Goal: Information Seeking & Learning: Find specific fact

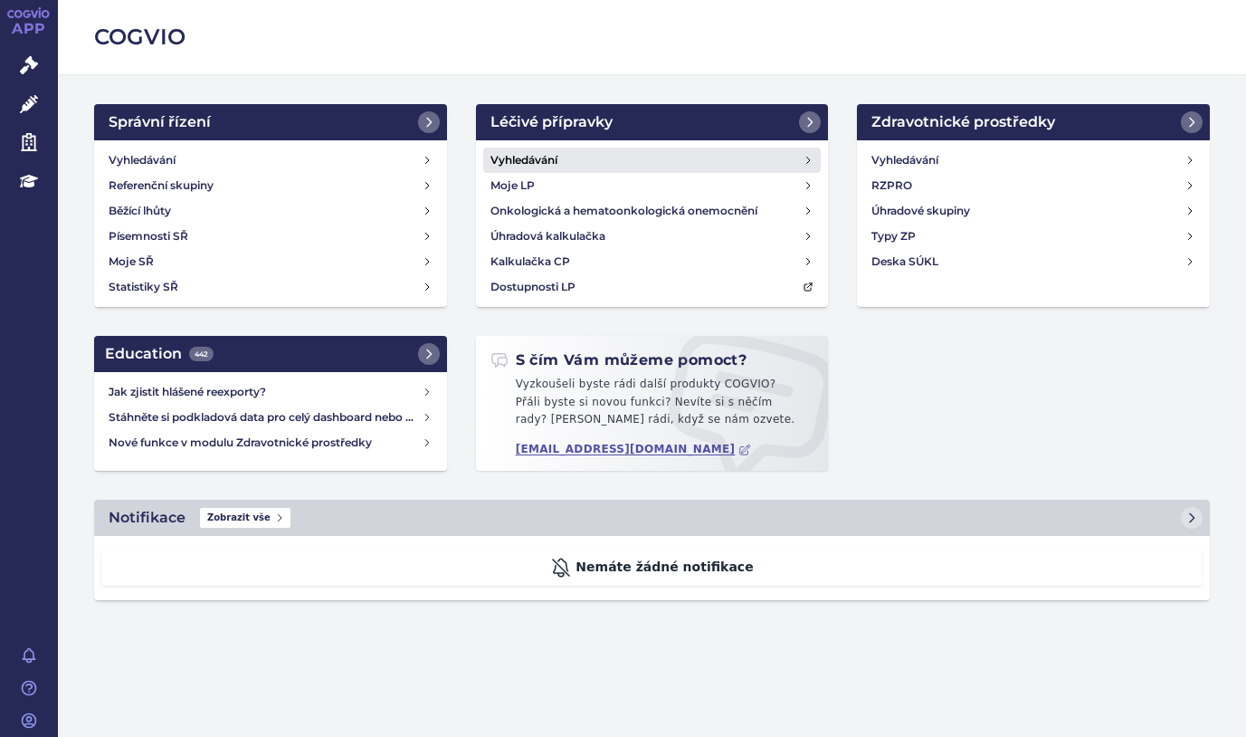
click at [540, 164] on h4 "Vyhledávání" at bounding box center [524, 160] width 67 height 18
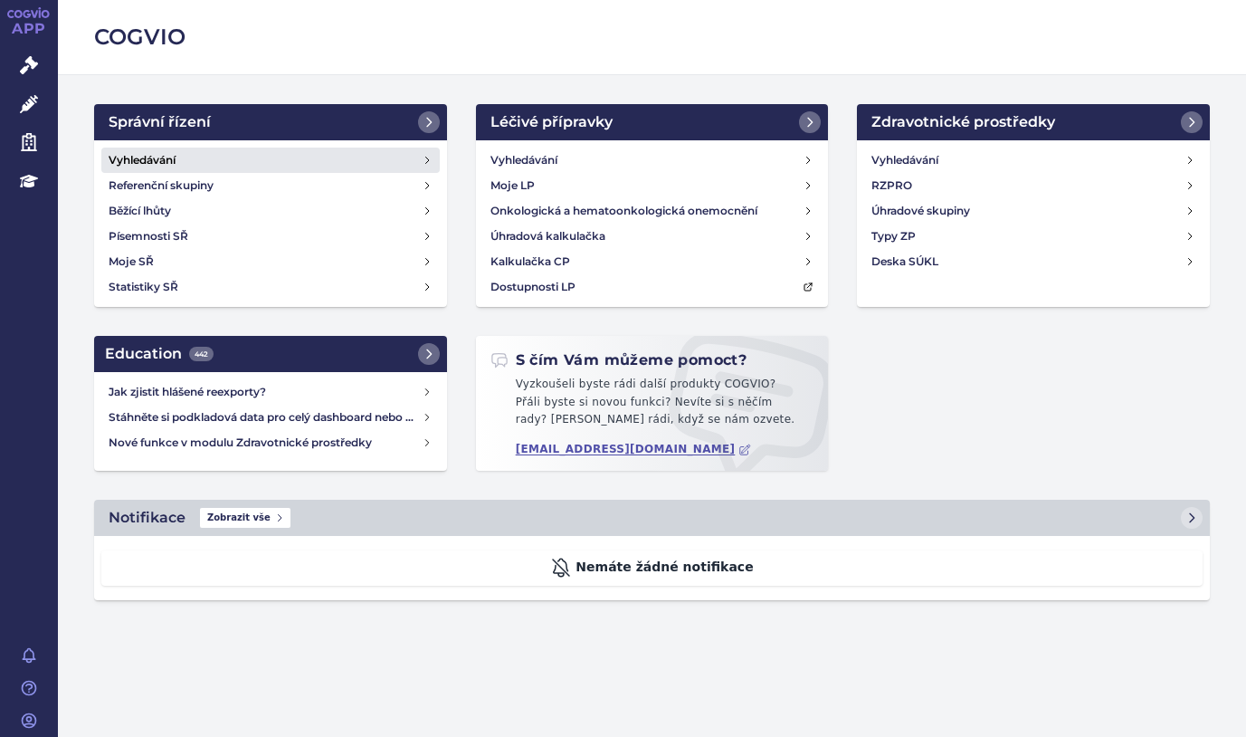
click at [137, 152] on h4 "Vyhledávání" at bounding box center [142, 160] width 67 height 18
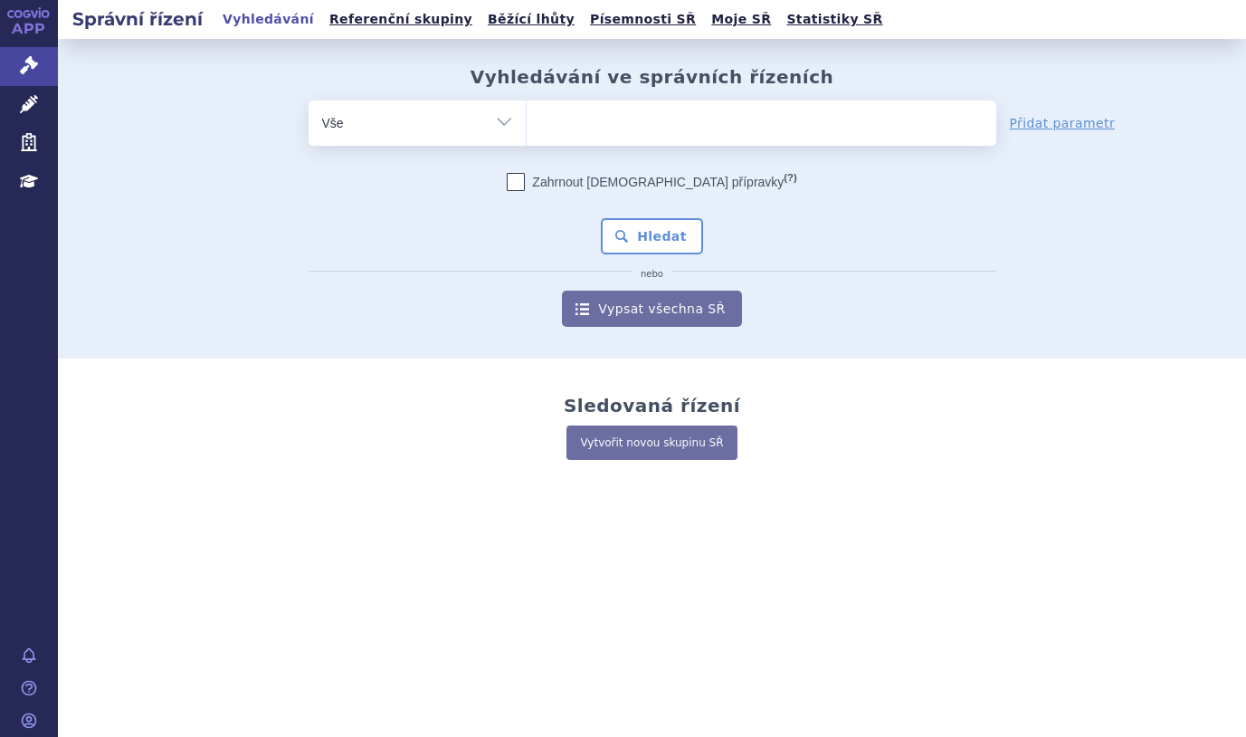
click at [594, 112] on ul at bounding box center [762, 119] width 470 height 38
click at [527, 112] on select at bounding box center [526, 122] width 1 height 45
paste input "SUKLS192494/2022"
type input "SUKLS192494/2022"
select select "SUKLS192494/2022"
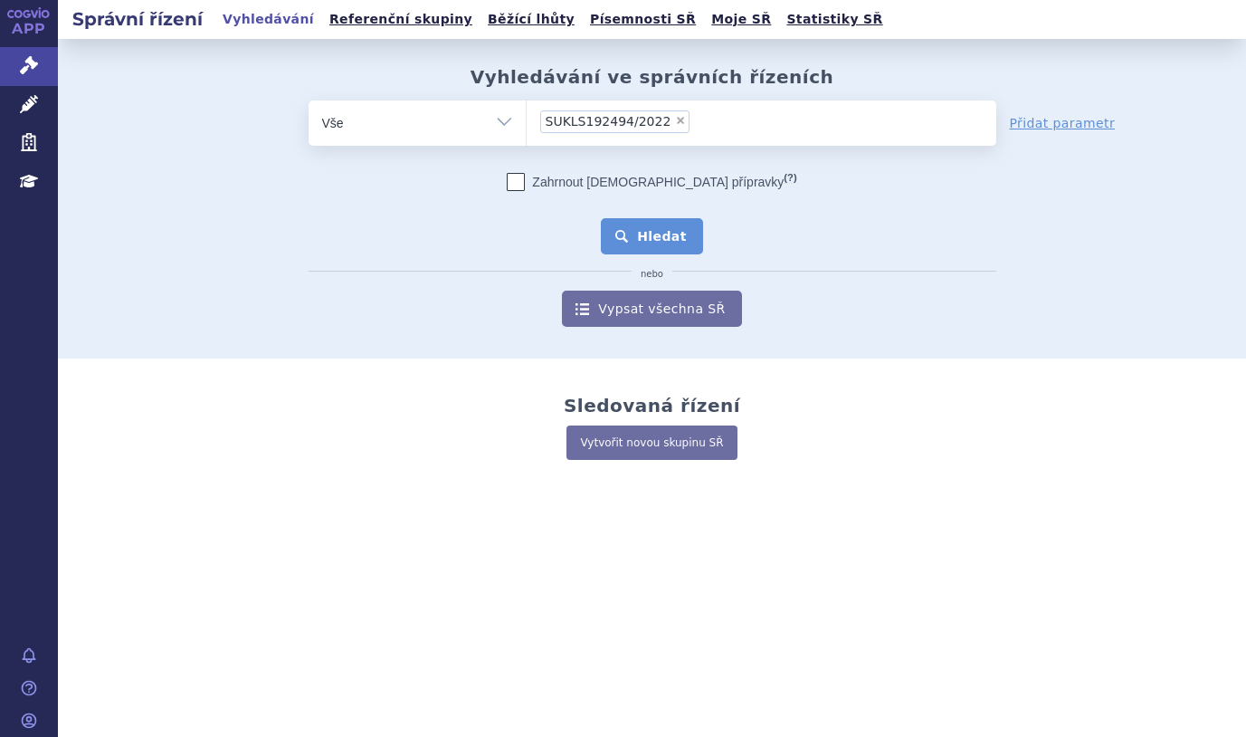
click at [665, 237] on button "Hledat" at bounding box center [652, 236] width 102 height 36
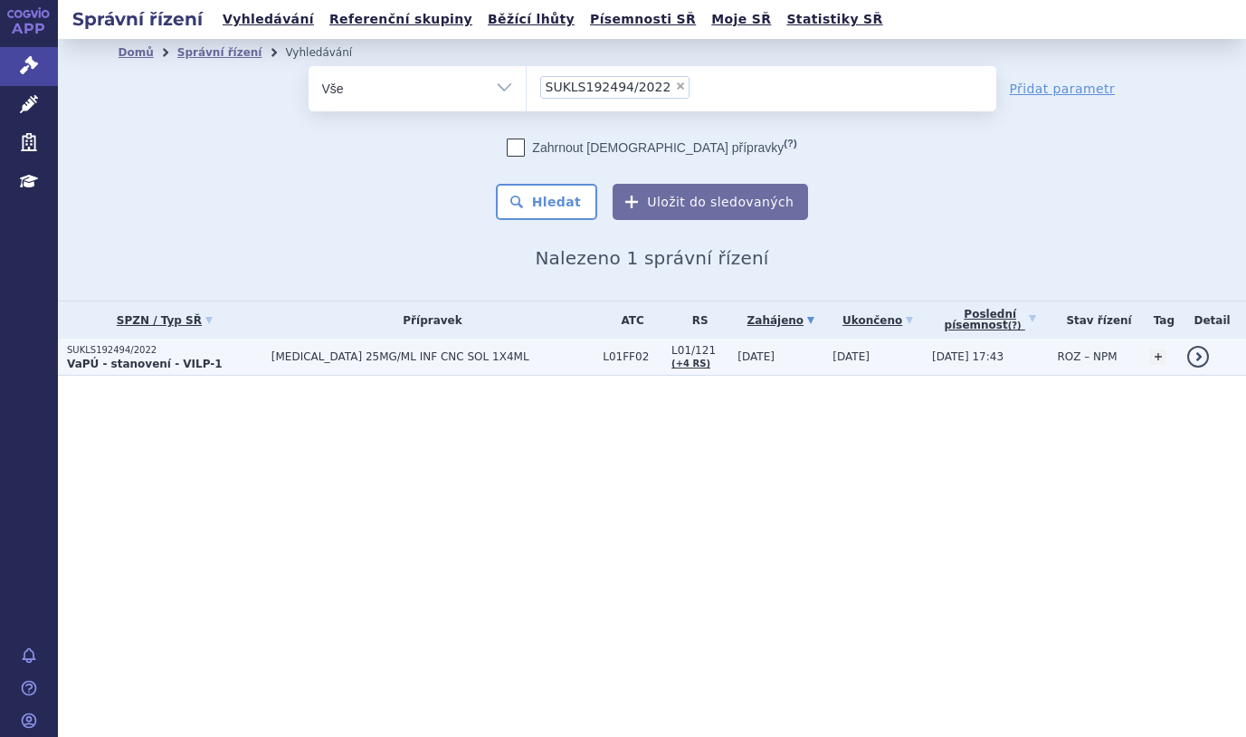
click at [129, 365] on strong "VaPÚ - stanovení - VILP-1" at bounding box center [145, 364] width 156 height 13
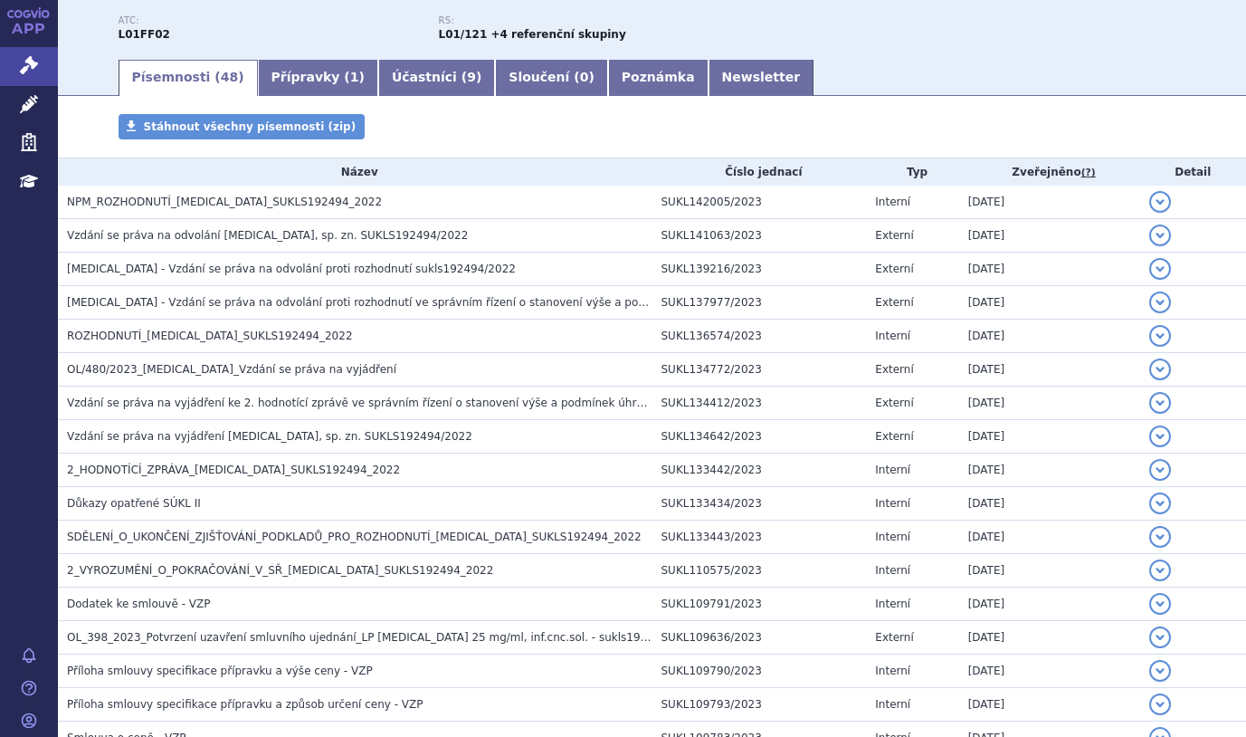
scroll to position [220, 0]
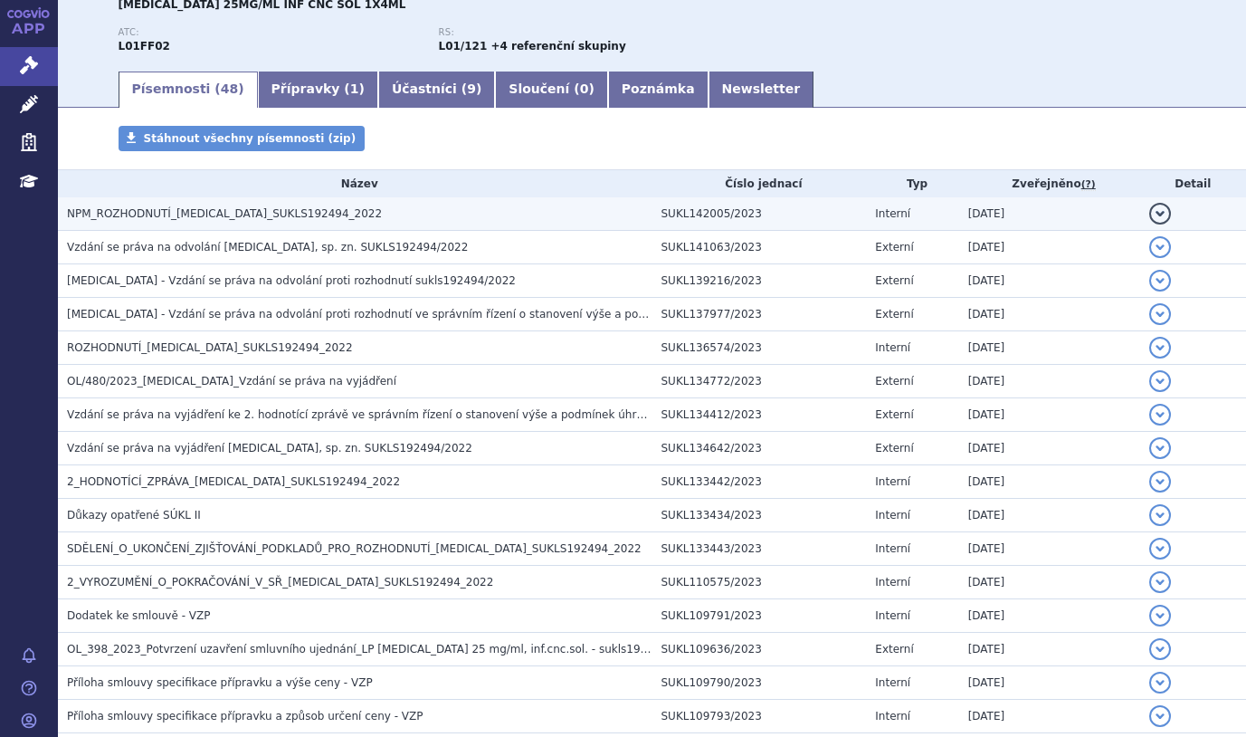
click at [218, 217] on span "NPM_ROZHODNUTÍ_KEYTRUDA_SUKLS192494_2022" at bounding box center [224, 213] width 315 height 13
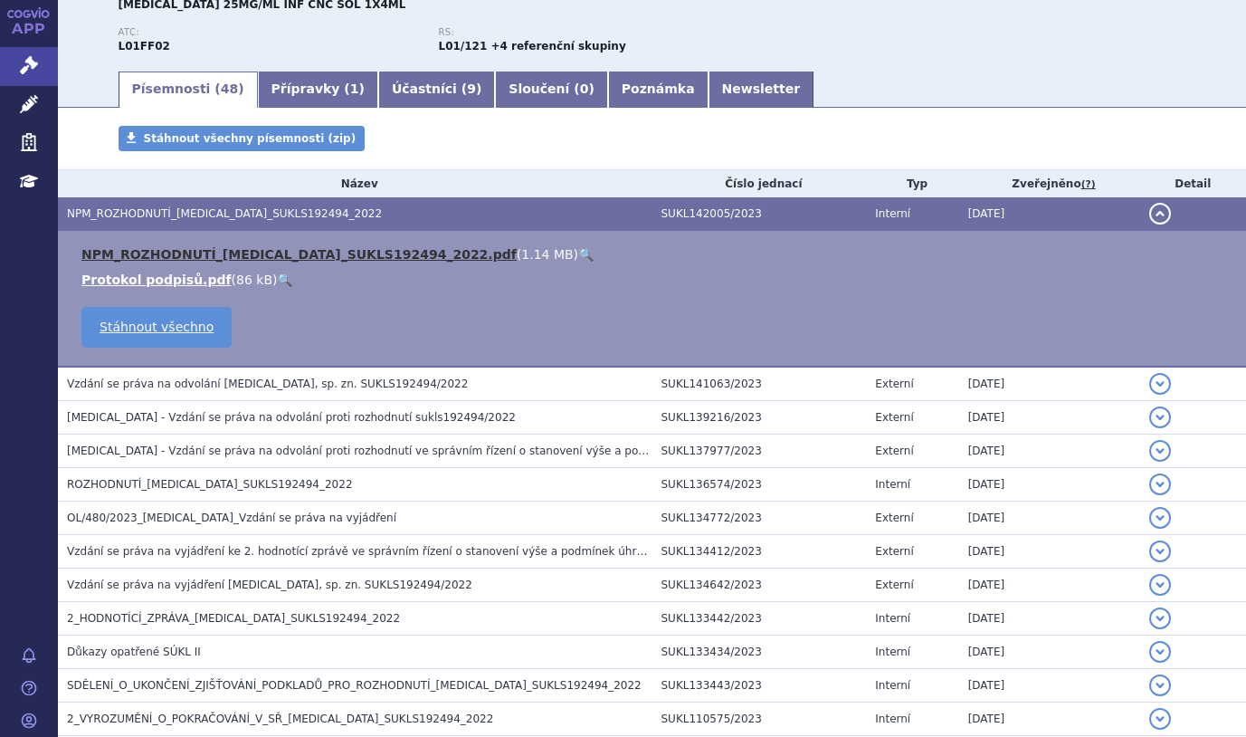
click at [246, 254] on link "NPM_ROZHODNUTÍ_KEYTRUDA_SUKLS192494_2022.pdf" at bounding box center [298, 254] width 435 height 14
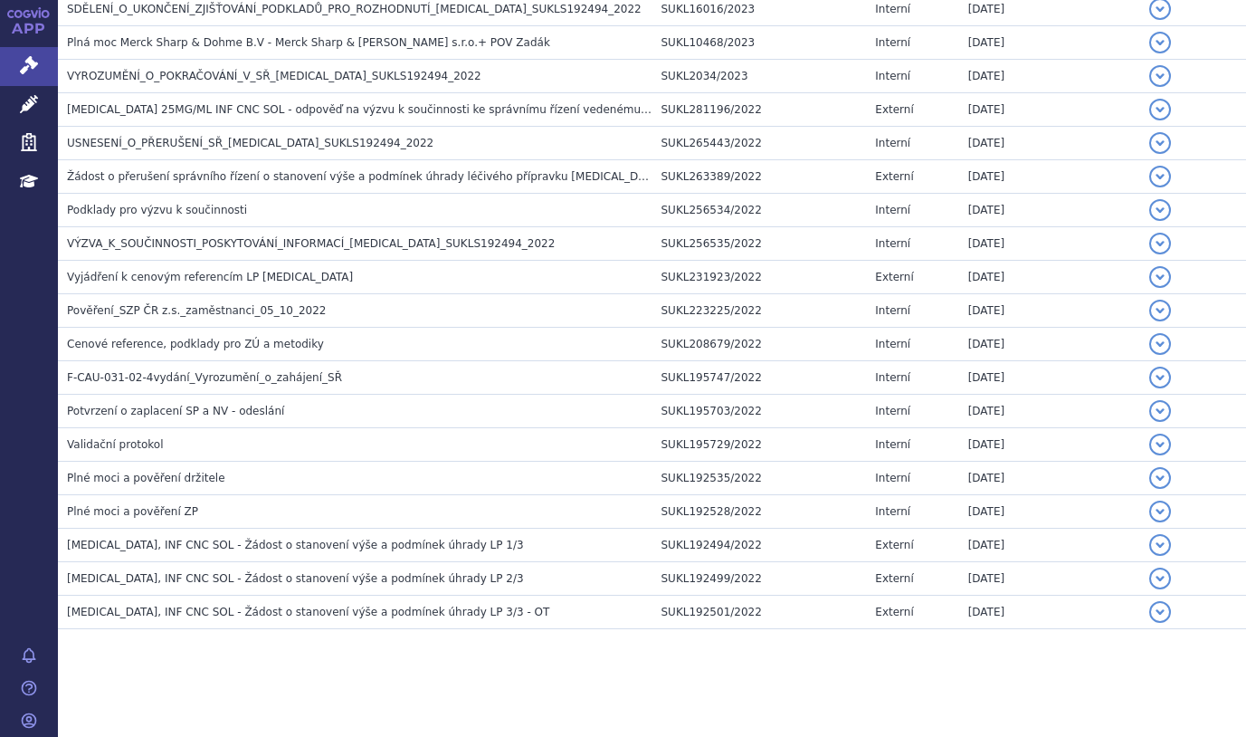
scroll to position [1533, 0]
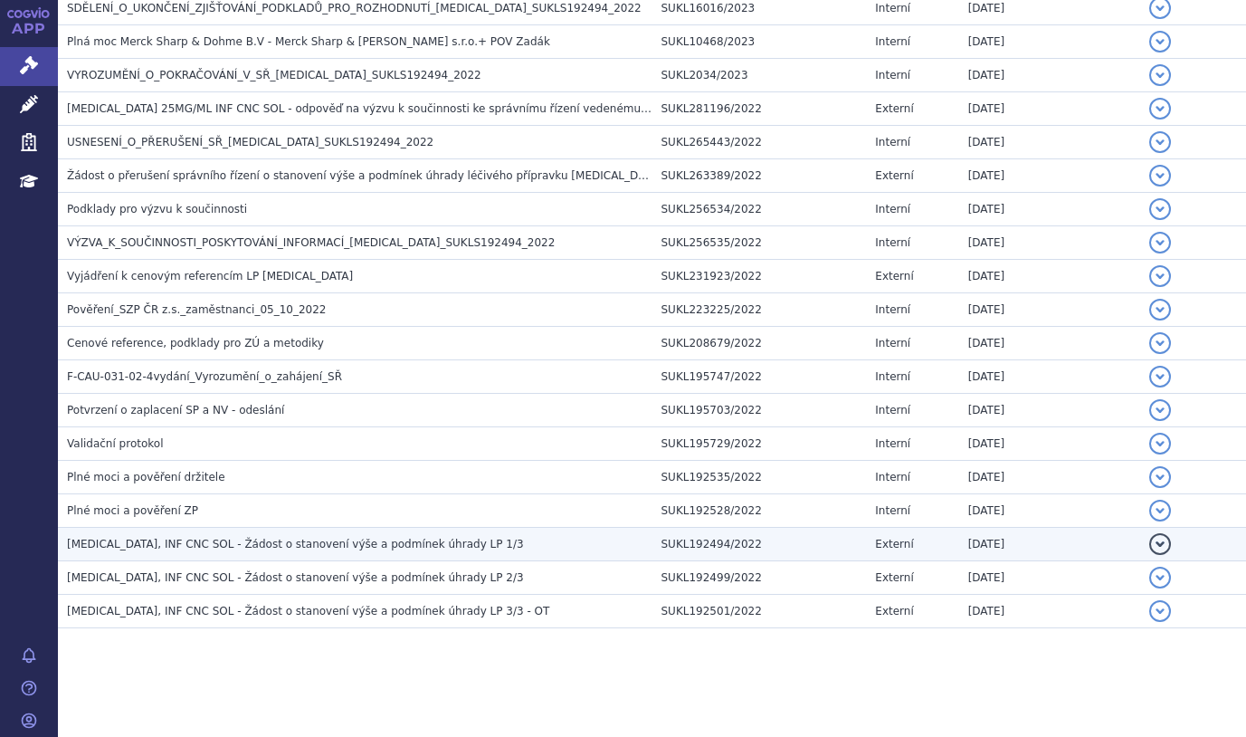
click at [276, 541] on span "KEYTRUDA, INF CNC SOL - Žádost o stanovení výše a podmínek úhrady LP 1/3" at bounding box center [295, 544] width 457 height 13
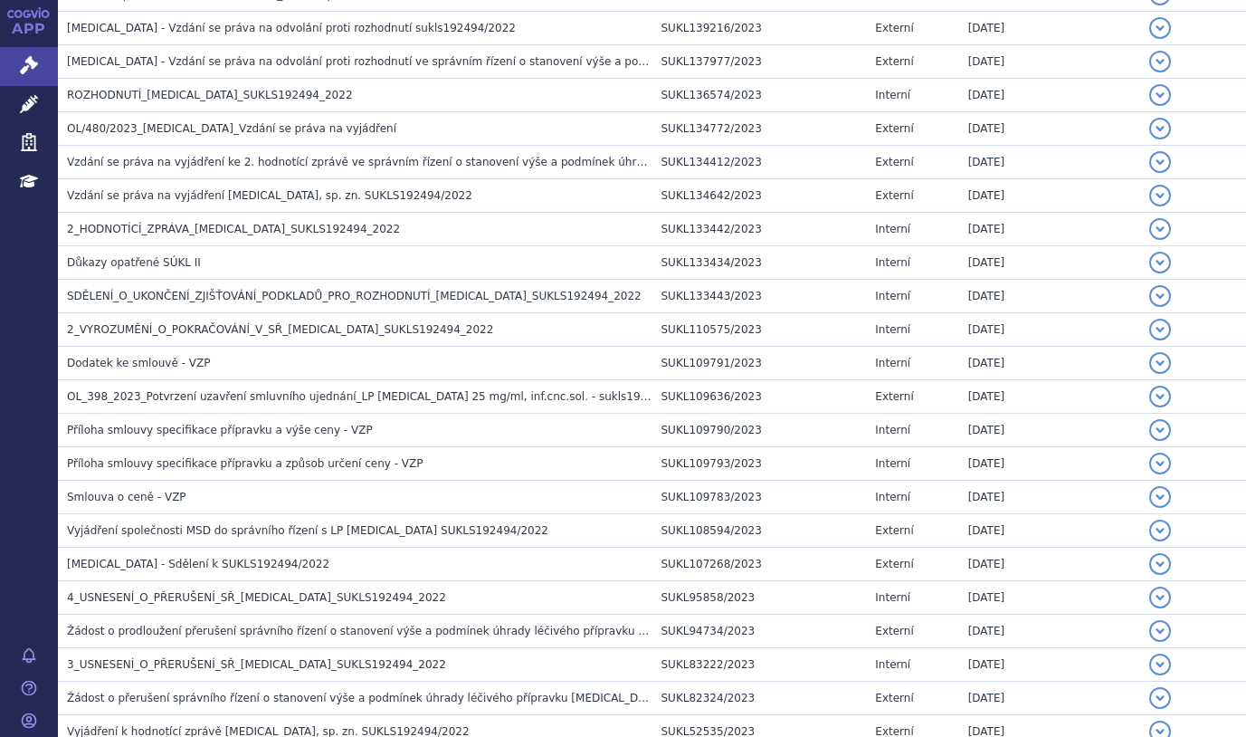
scroll to position [310, 0]
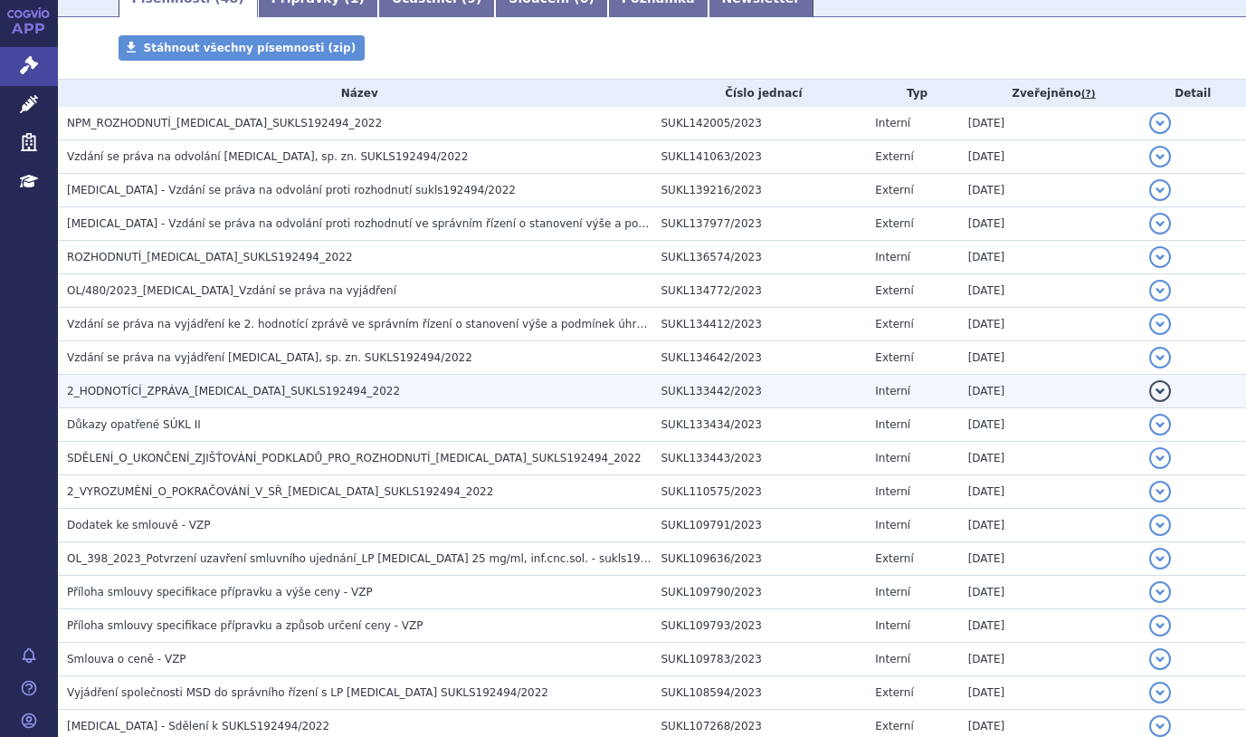
click at [1150, 388] on button "detail" at bounding box center [1161, 391] width 22 height 22
